Goal: Navigation & Orientation: Find specific page/section

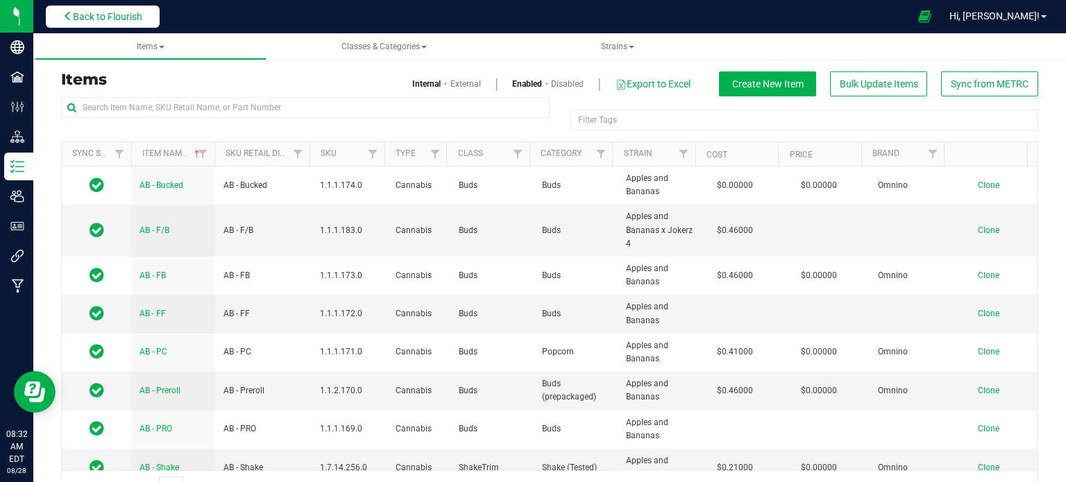
click at [101, 22] on span "Back to Flourish" at bounding box center [107, 16] width 69 height 11
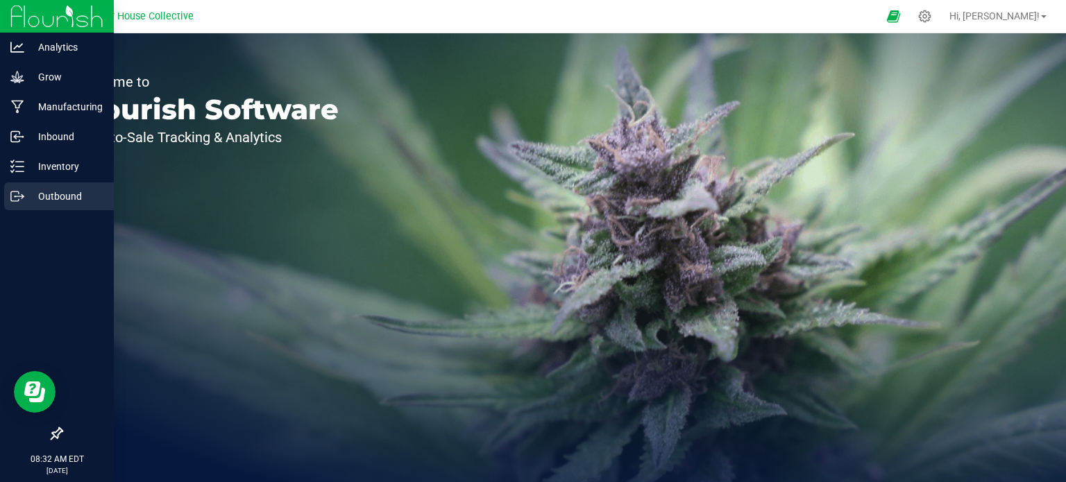
click at [24, 197] on p "Outbound" at bounding box center [65, 196] width 83 height 17
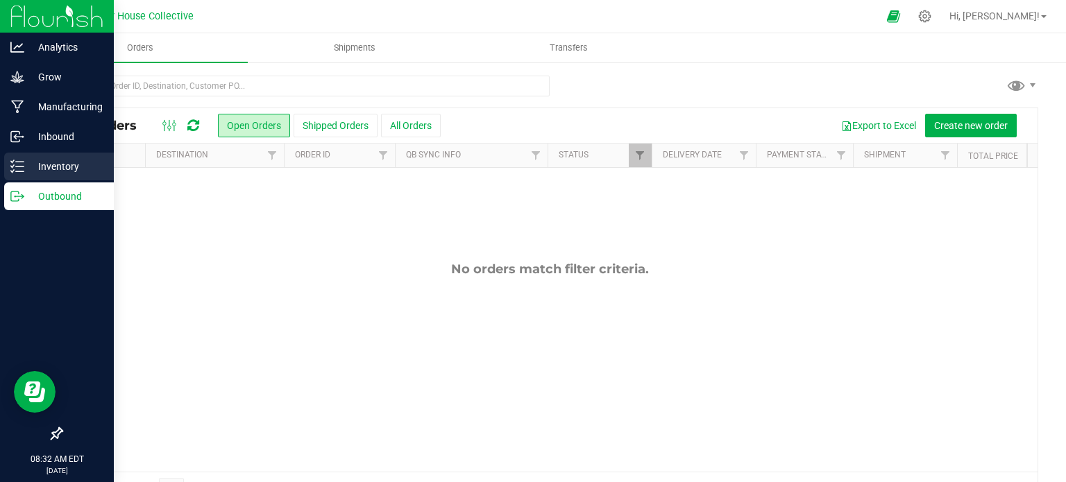
click at [22, 167] on line at bounding box center [20, 167] width 8 height 0
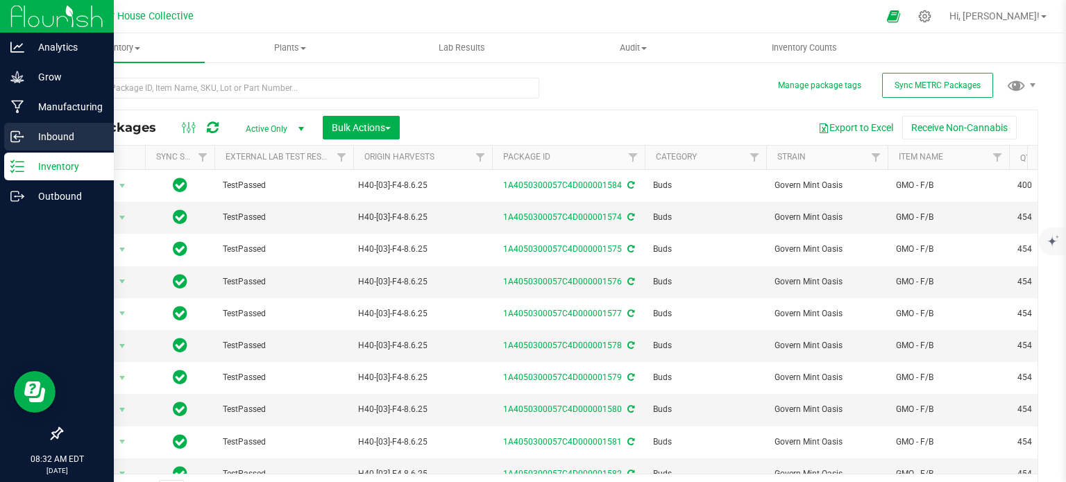
click at [47, 137] on p "Inbound" at bounding box center [65, 136] width 83 height 17
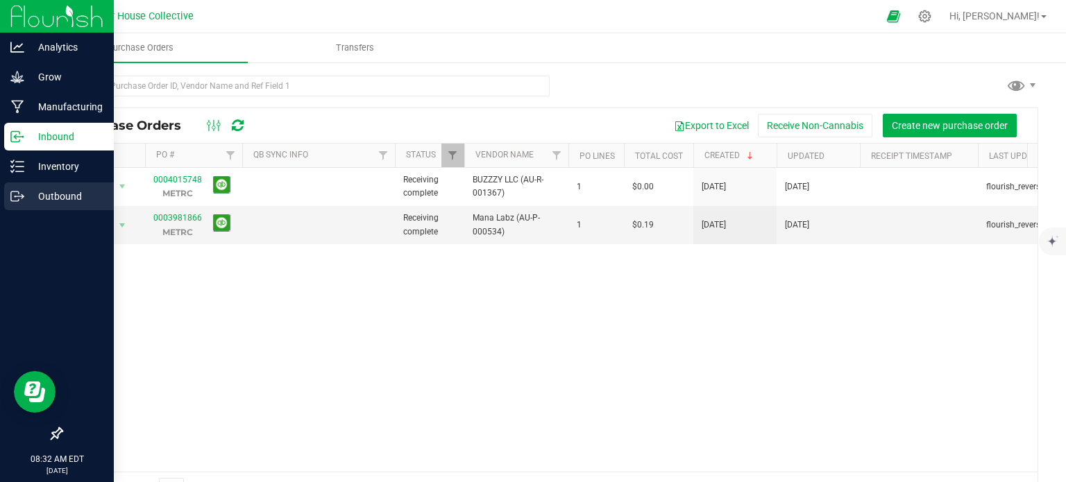
click at [49, 194] on p "Outbound" at bounding box center [65, 196] width 83 height 17
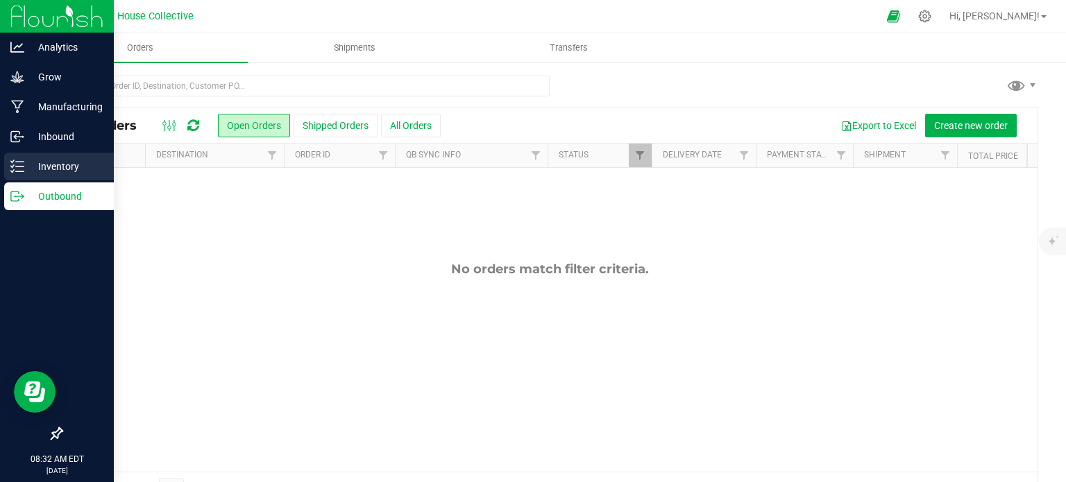
click at [22, 164] on icon at bounding box center [17, 167] width 14 height 14
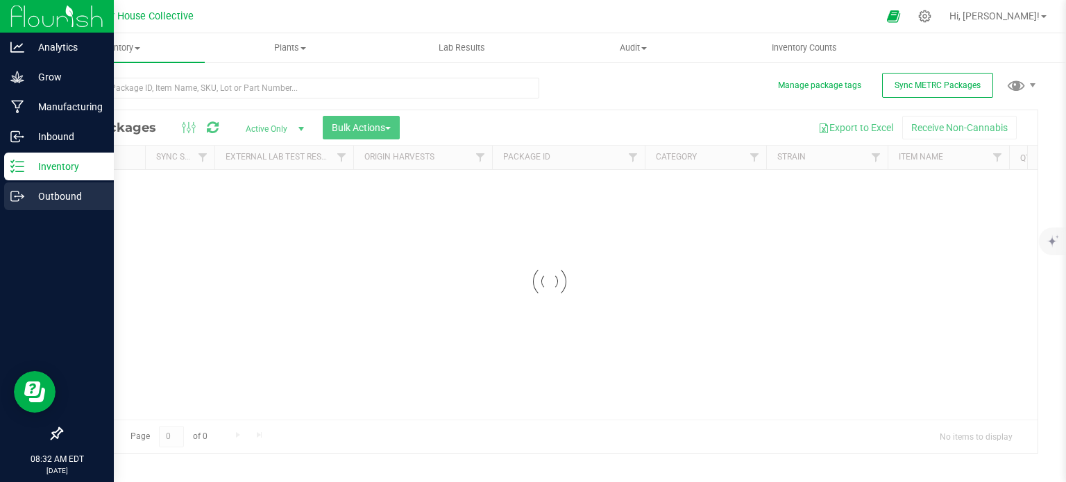
click at [39, 197] on p "Outbound" at bounding box center [65, 196] width 83 height 17
